Goal: Task Accomplishment & Management: Manage account settings

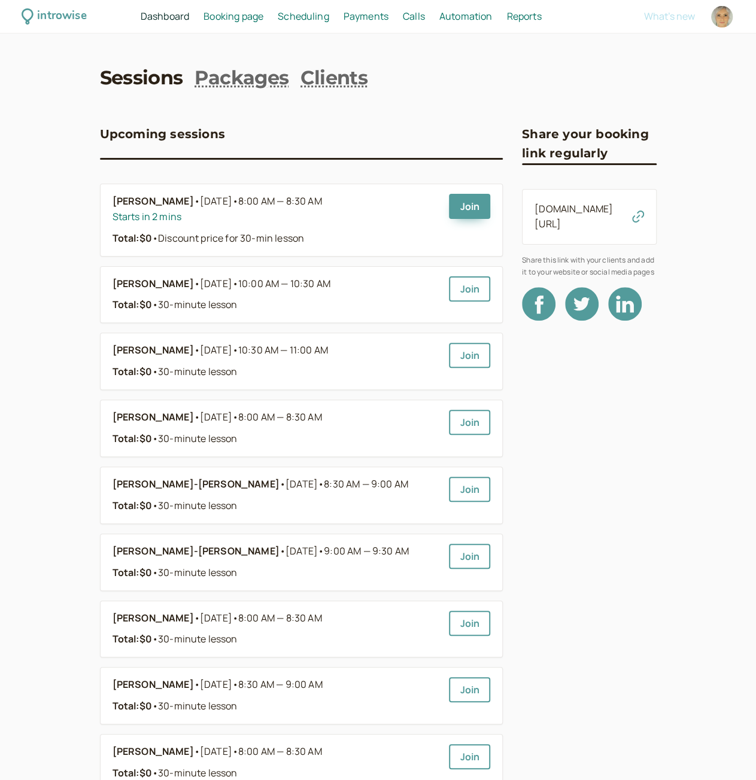
click at [310, 15] on span "Scheduling" at bounding box center [303, 16] width 51 height 13
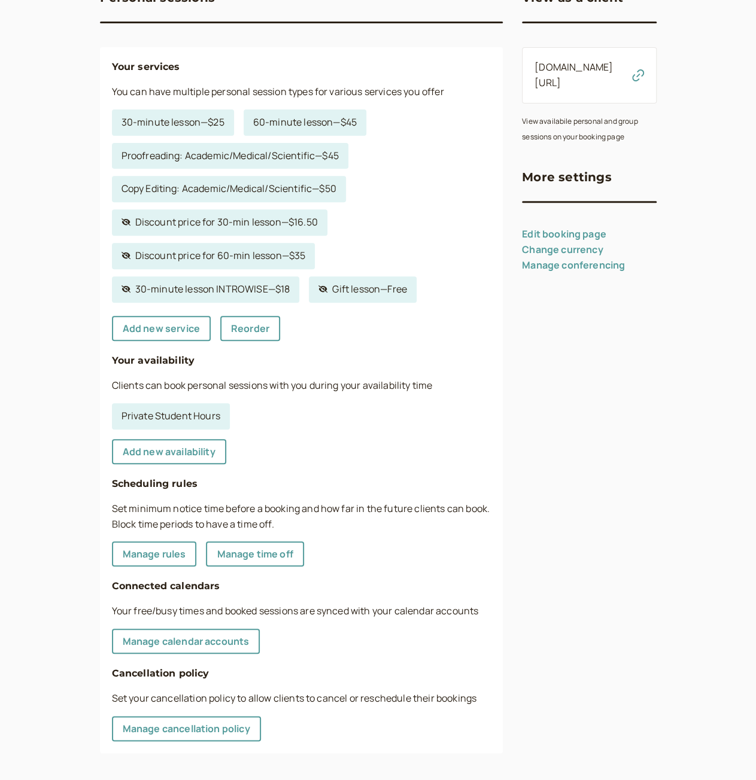
scroll to position [143, 0]
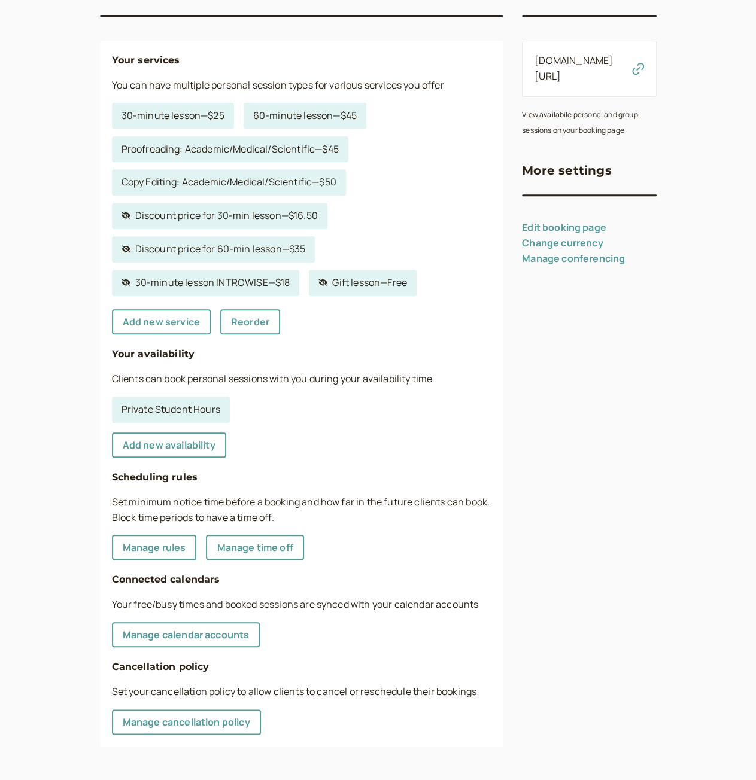
click at [581, 227] on link "Edit booking page" at bounding box center [564, 227] width 84 height 13
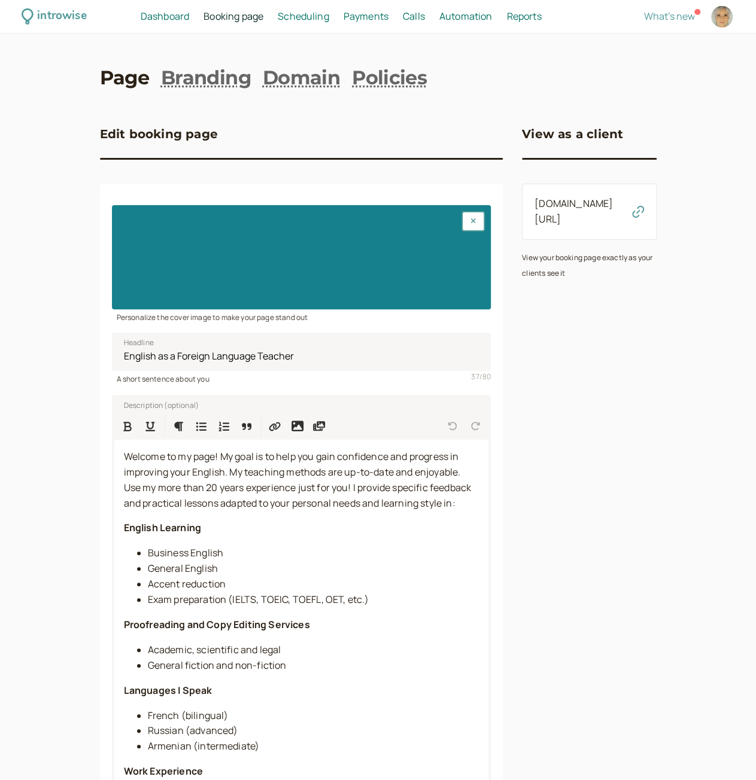
click at [166, 13] on span "Dashboard" at bounding box center [165, 16] width 48 height 13
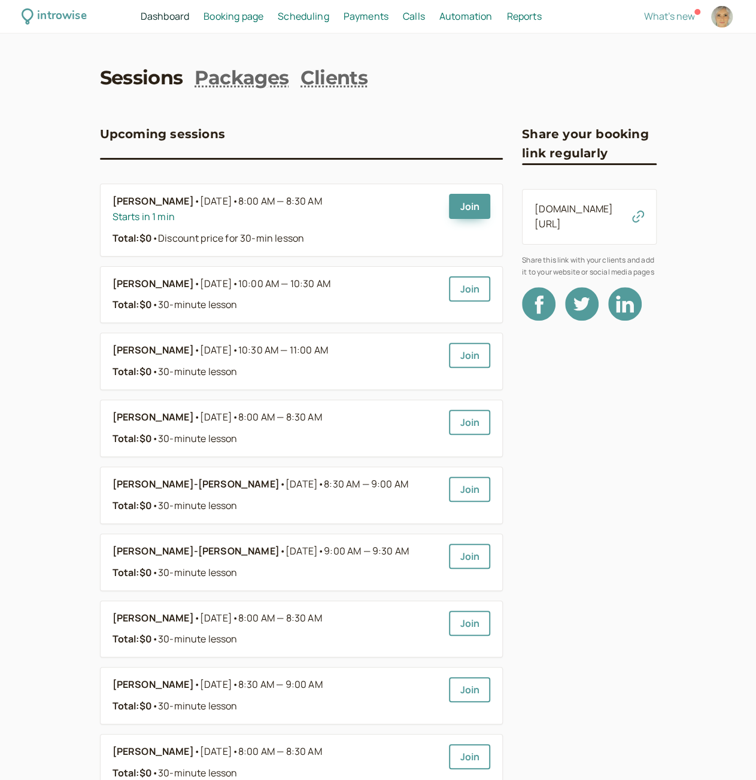
click at [287, 12] on span "Scheduling" at bounding box center [303, 16] width 51 height 13
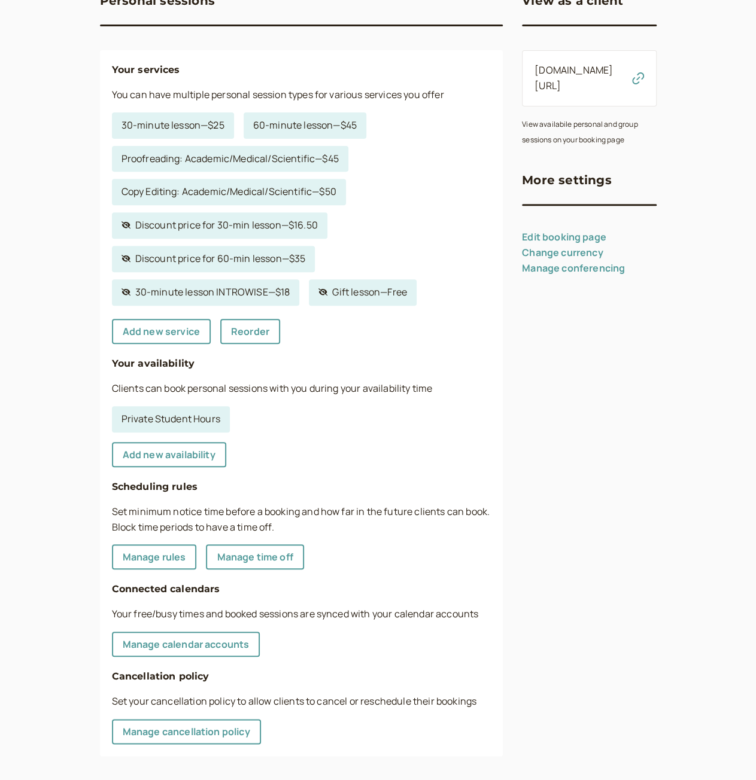
scroll to position [143, 0]
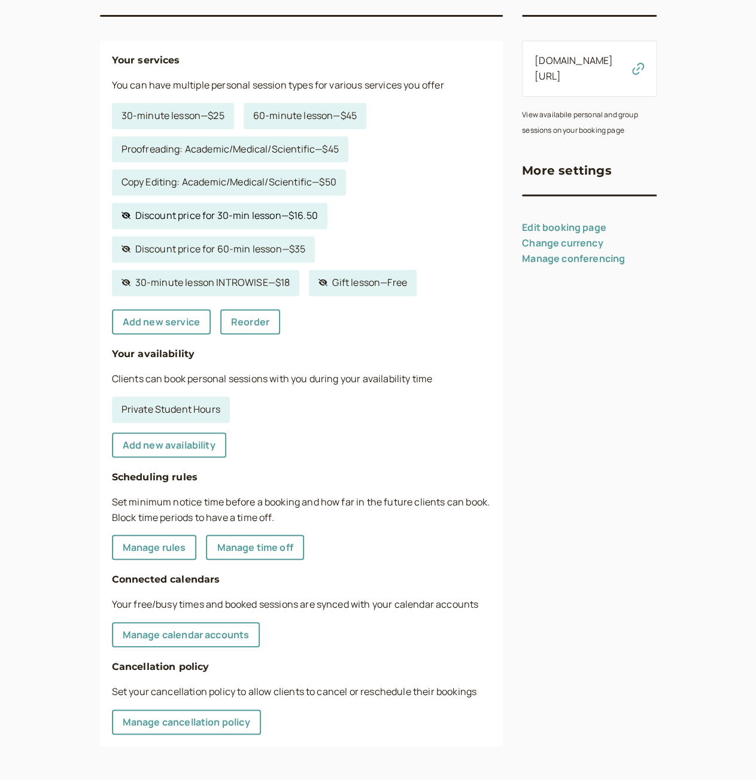
click at [283, 214] on link "Hidden service Discount price for 30-min lesson — $16.50" at bounding box center [219, 216] width 215 height 26
select select "30"
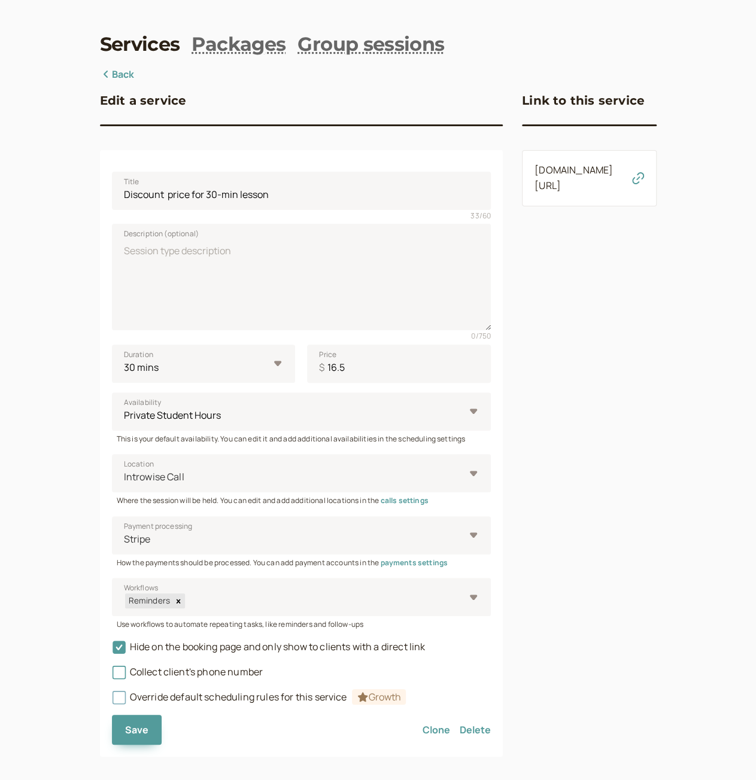
scroll to position [43, 0]
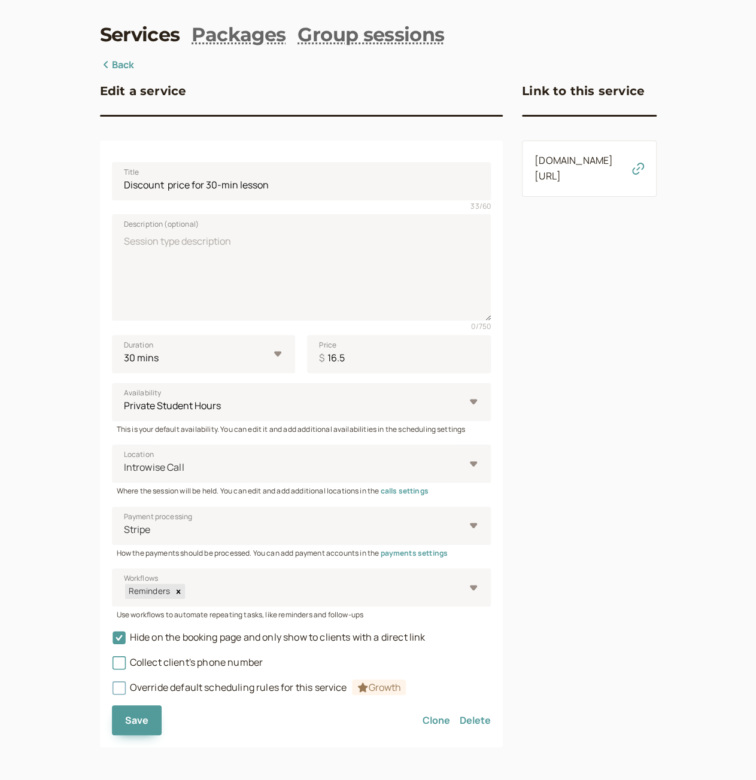
click at [124, 59] on link "Back" at bounding box center [117, 65] width 35 height 16
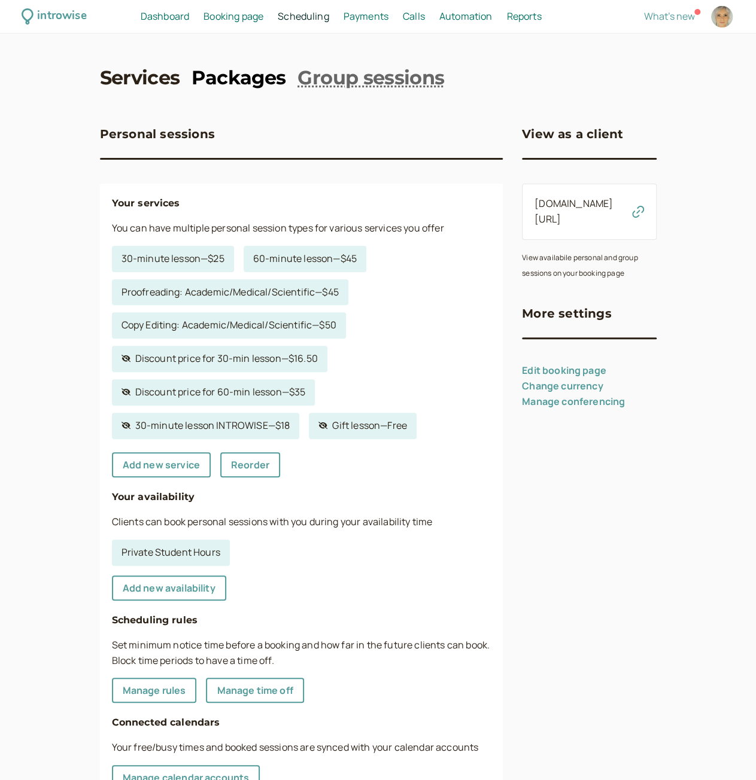
click at [223, 75] on link "Packages" at bounding box center [238, 78] width 94 height 27
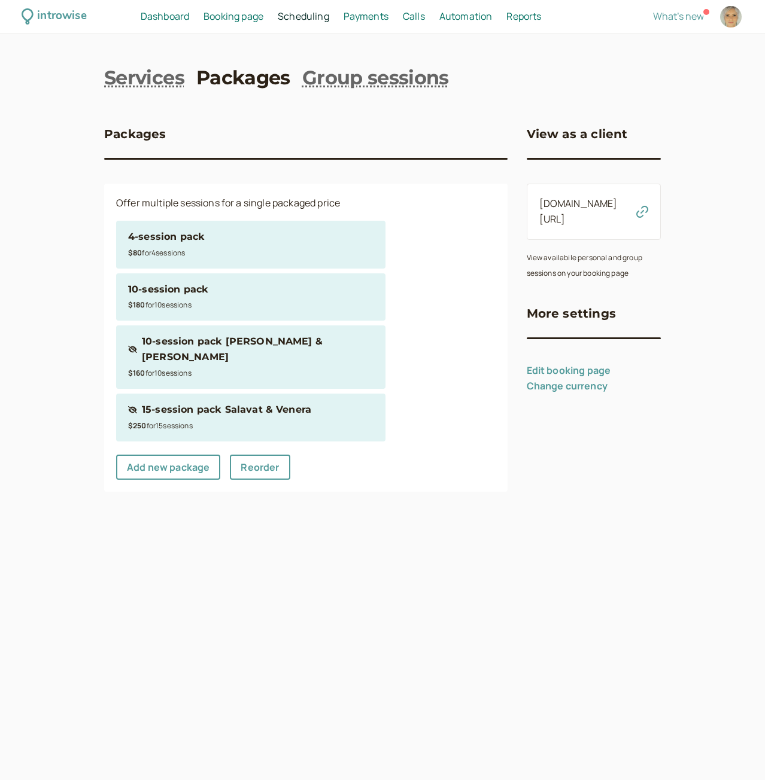
click at [218, 365] on div "$160 for 10 session s" at bounding box center [250, 373] width 245 height 16
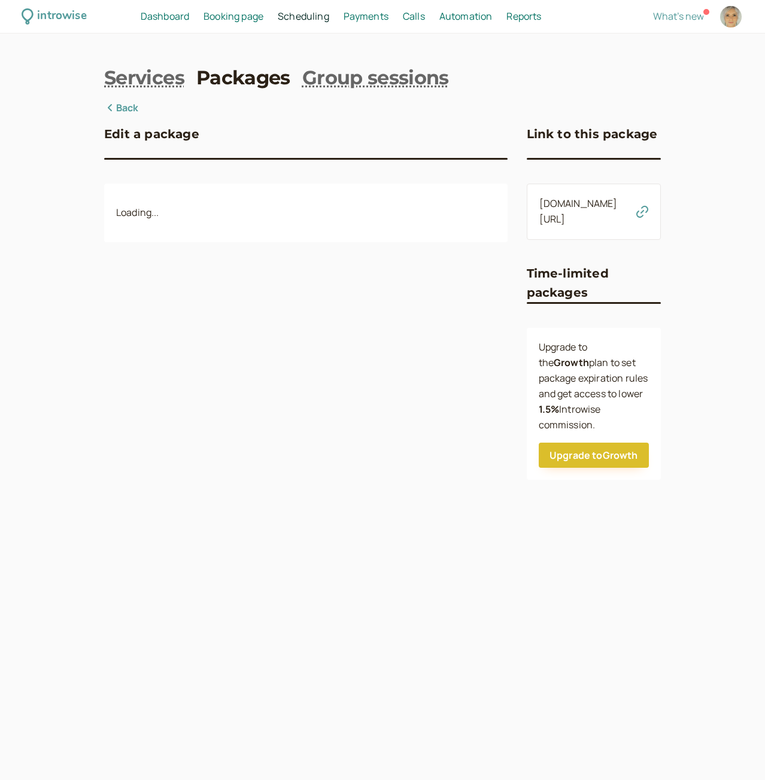
click at [218, 355] on div "Edit a package Loading..." at bounding box center [305, 289] width 403 height 379
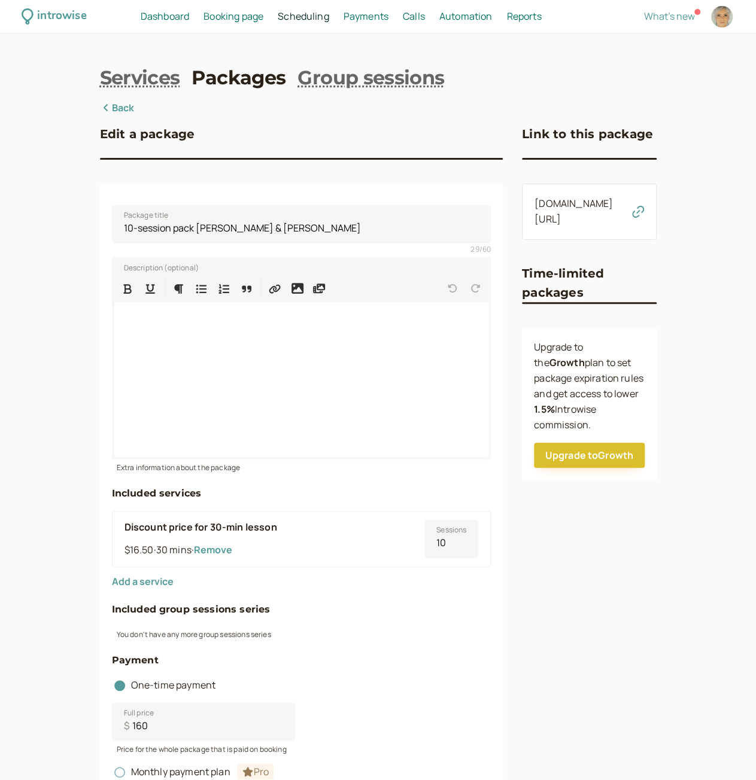
click at [120, 111] on link "Back" at bounding box center [117, 108] width 35 height 16
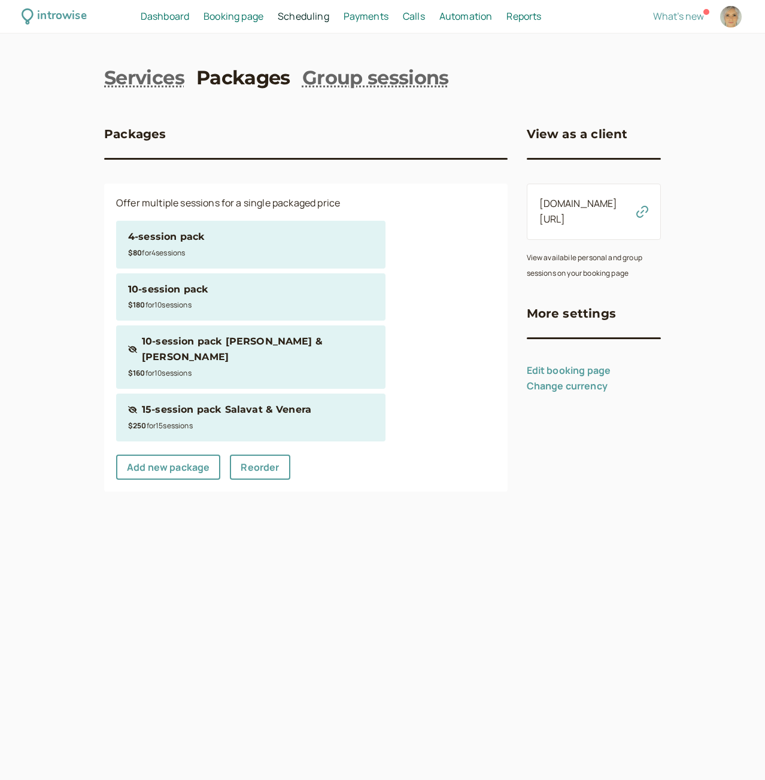
click at [198, 346] on div "10-session pack Elena & Diana" at bounding box center [258, 349] width 232 height 31
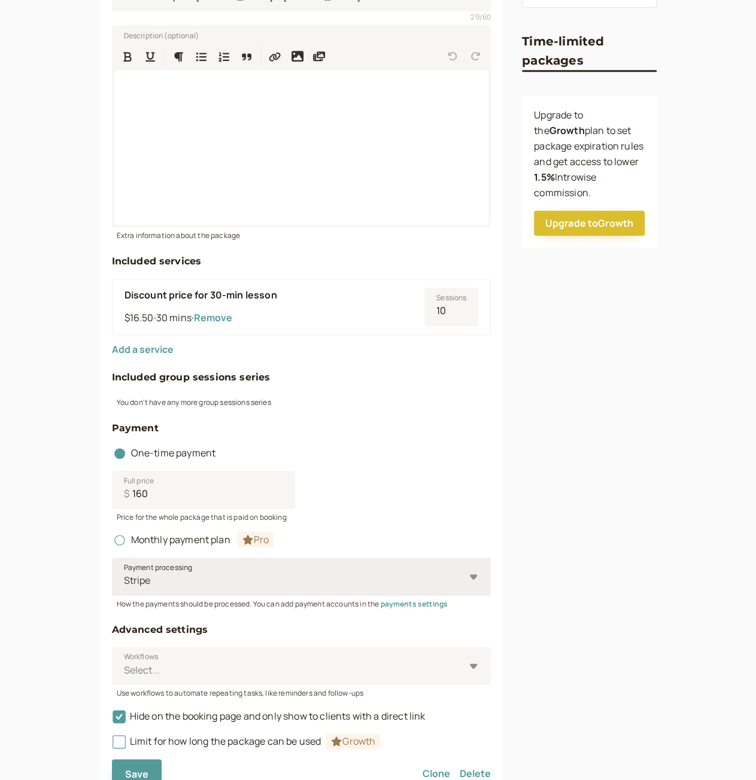
scroll to position [239, 0]
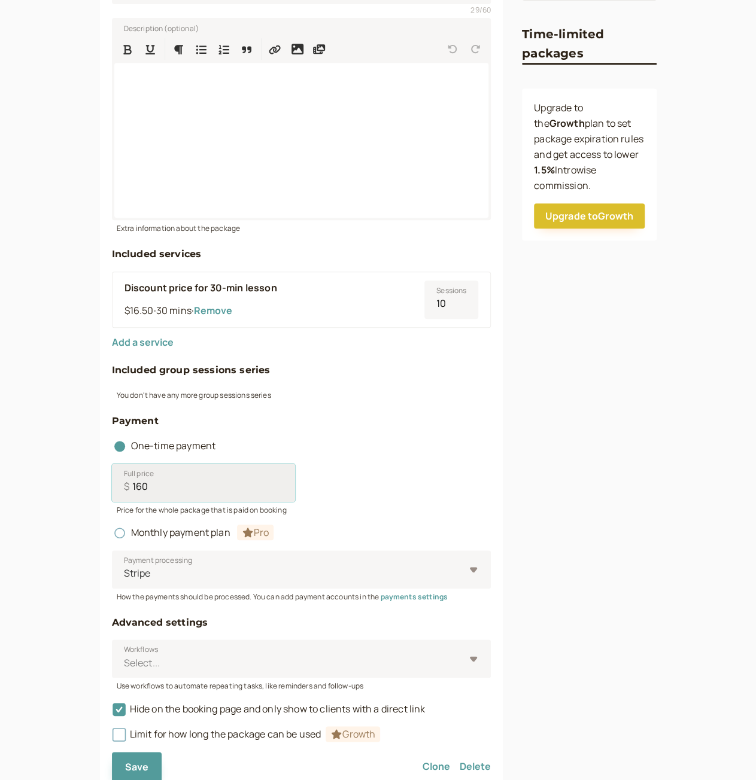
click at [138, 488] on input "160" at bounding box center [204, 483] width 184 height 38
type input "180"
click at [150, 760] on button "Save" at bounding box center [137, 767] width 50 height 30
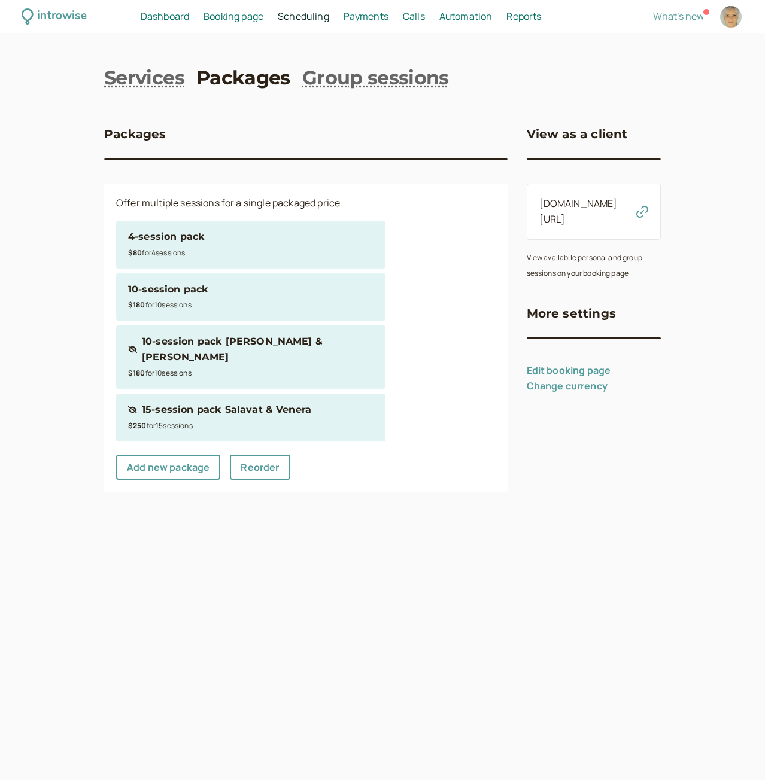
click at [156, 15] on span "Dashboard" at bounding box center [165, 16] width 48 height 13
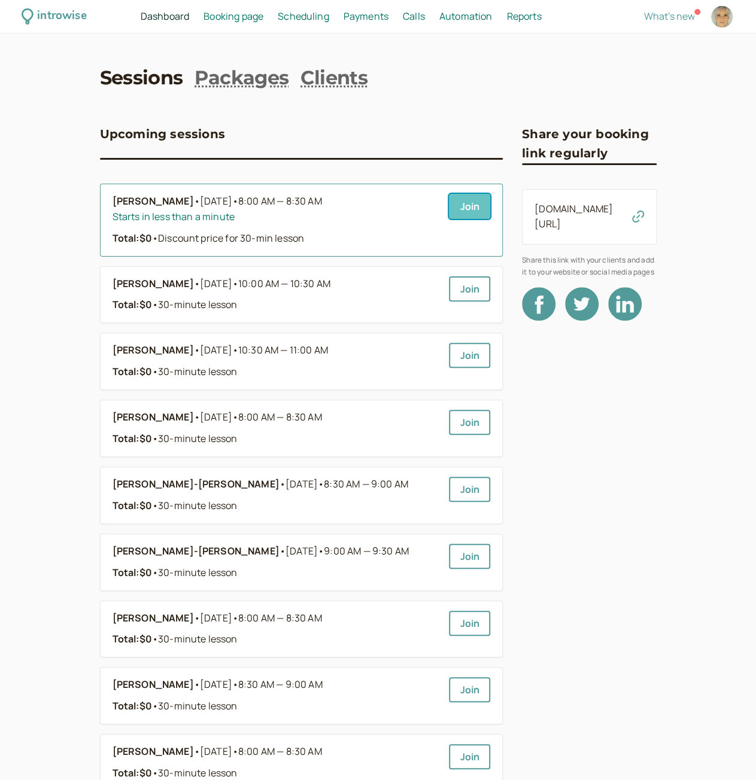
click at [473, 206] on link "Join" at bounding box center [469, 206] width 41 height 25
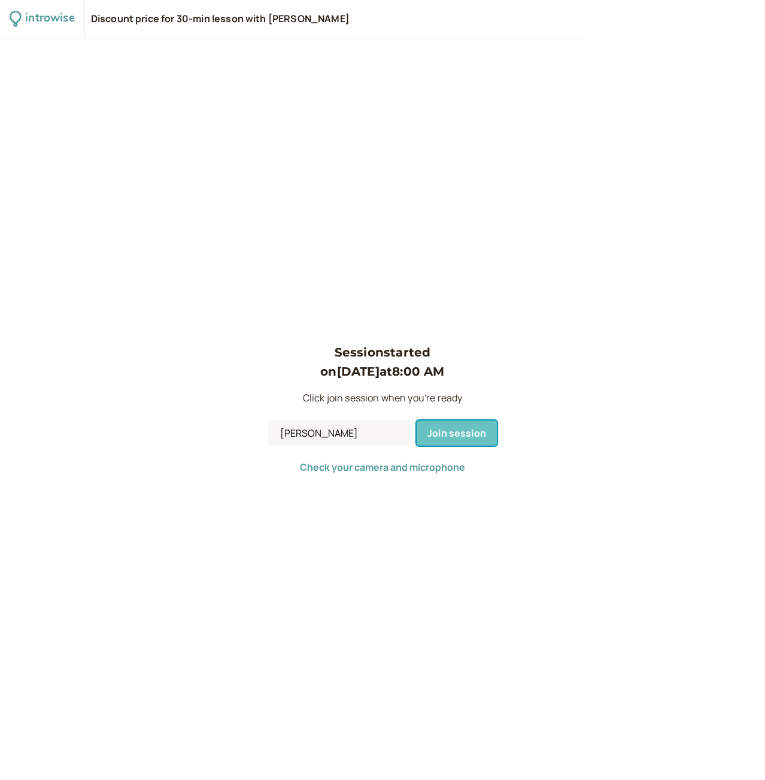
click at [460, 431] on span "Join session" at bounding box center [456, 433] width 59 height 13
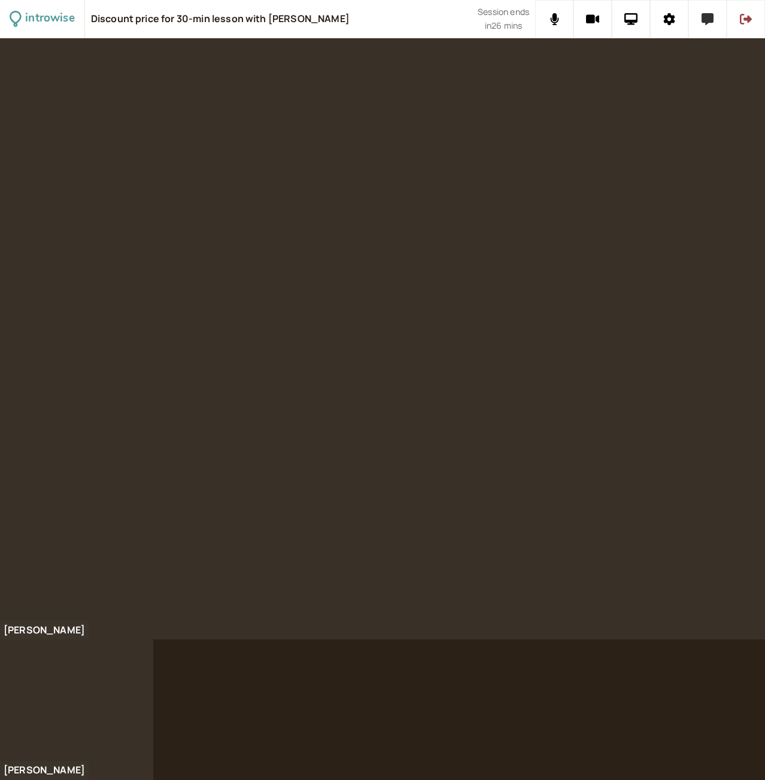
click at [708, 20] on icon at bounding box center [707, 19] width 12 height 12
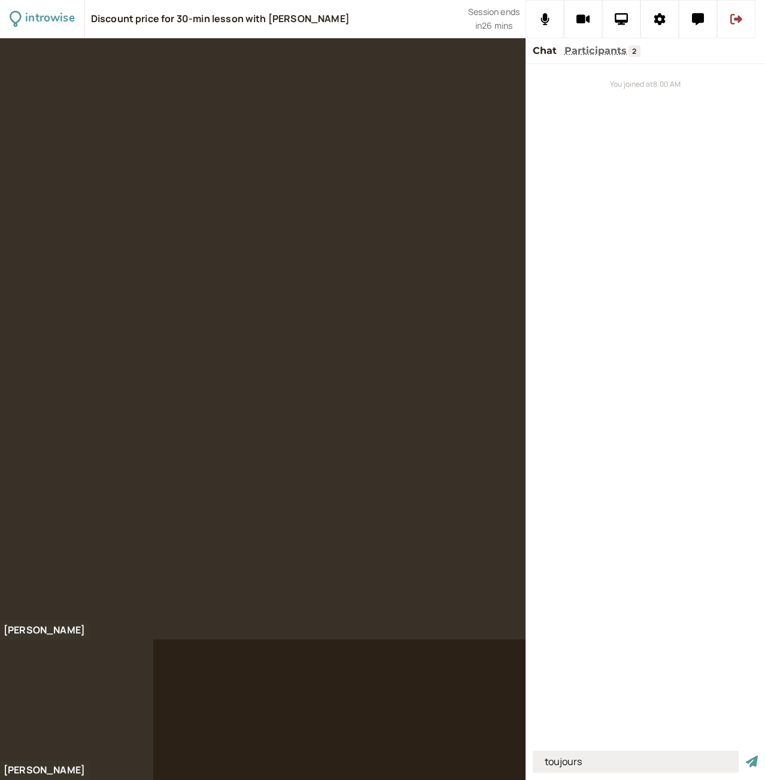
type input "toujours"
click at [745, 756] on button "submit" at bounding box center [751, 762] width 12 height 13
click at [622, 16] on icon at bounding box center [621, 19] width 14 height 12
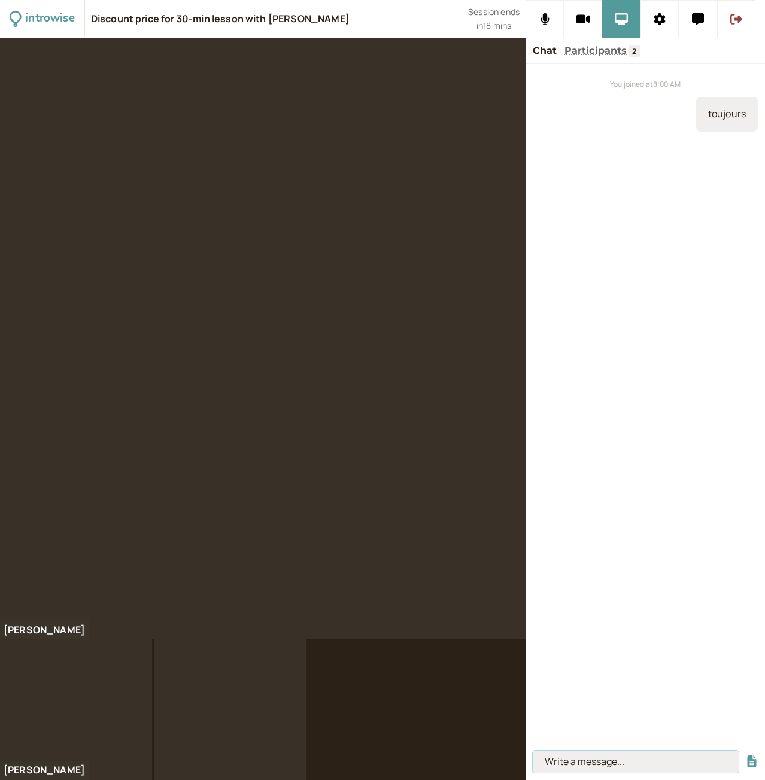
click at [559, 769] on input at bounding box center [635, 762] width 206 height 22
type input "Je n'ai pas faim"
click at [745, 756] on button "submit" at bounding box center [751, 762] width 12 height 13
type input "I don't have hunger"
click at [745, 756] on button "submit" at bounding box center [751, 762] width 12 height 13
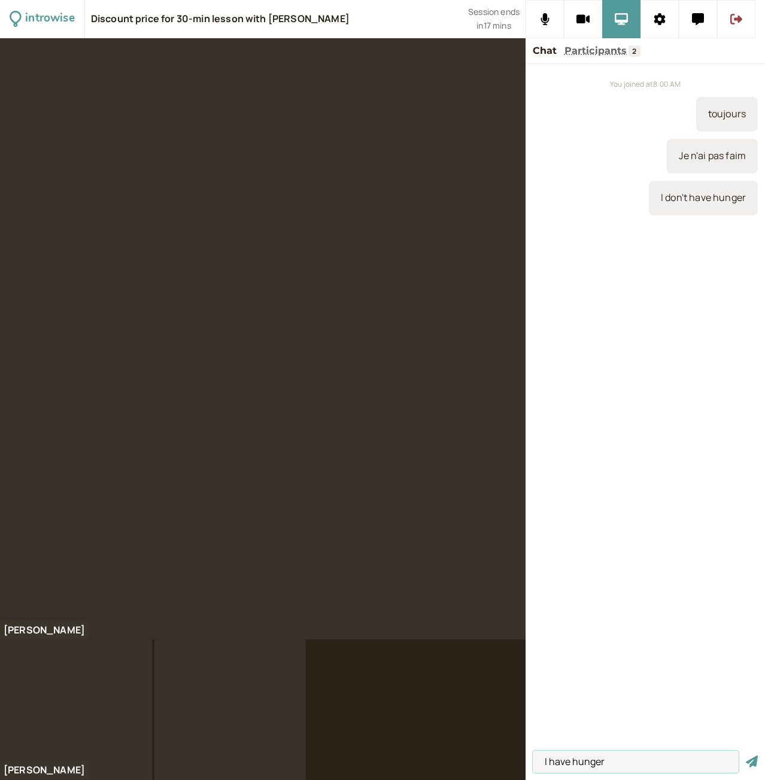
type input "I have hunger"
click at [745, 756] on button "submit" at bounding box center [751, 762] width 12 height 13
click at [561, 762] on input at bounding box center [635, 762] width 206 height 22
type input "au = o"
click at [745, 756] on button "submit" at bounding box center [751, 762] width 12 height 13
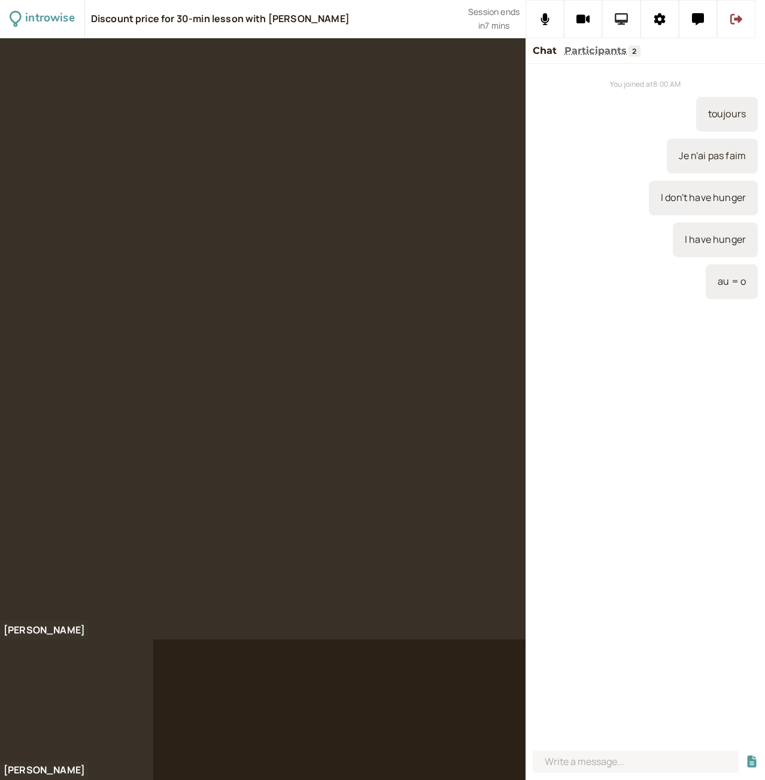
click at [625, 5] on button at bounding box center [621, 19] width 38 height 38
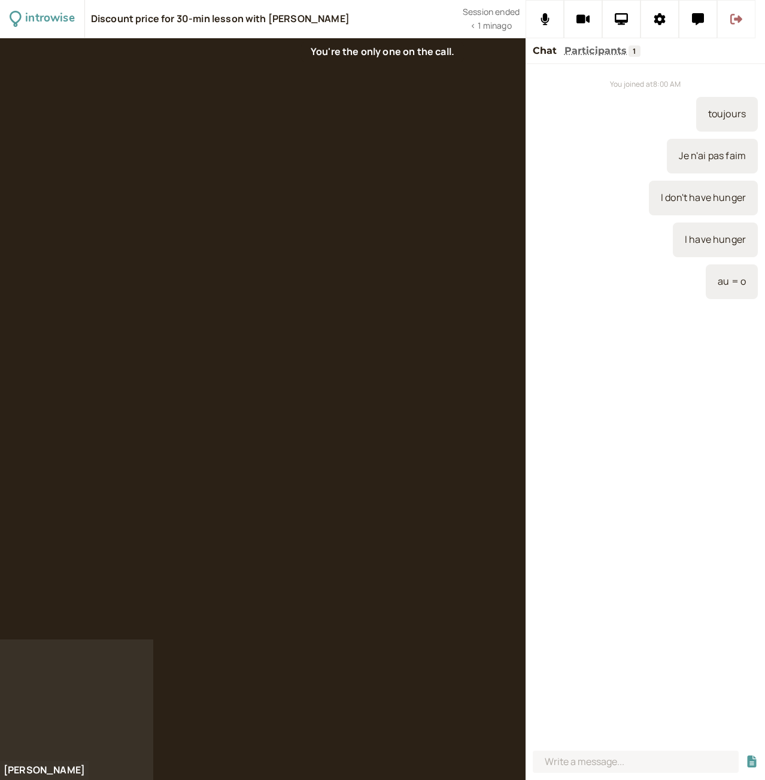
click at [733, 29] on button at bounding box center [736, 19] width 38 height 38
